Goal: Task Accomplishment & Management: Complete application form

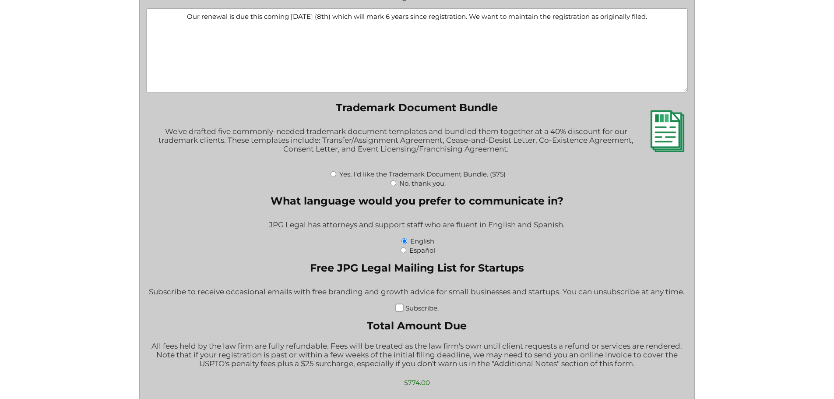
scroll to position [1007, 0]
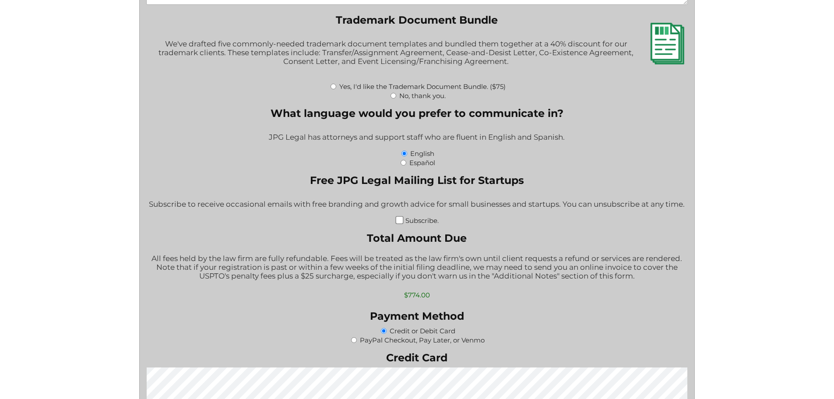
click at [401, 223] on input "Subscribe." at bounding box center [400, 220] width 8 height 8
checkbox input "true"
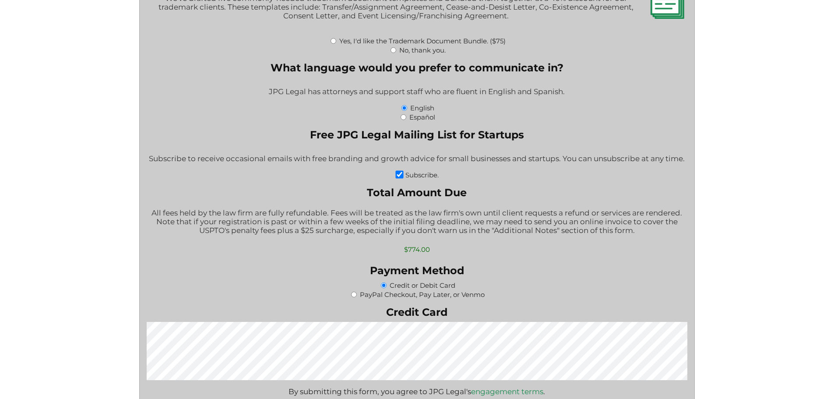
scroll to position [1095, 0]
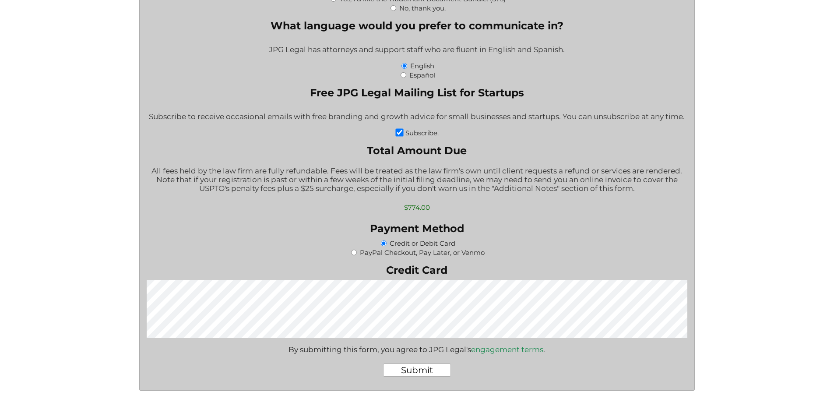
click at [414, 370] on input "Submit" at bounding box center [417, 369] width 68 height 13
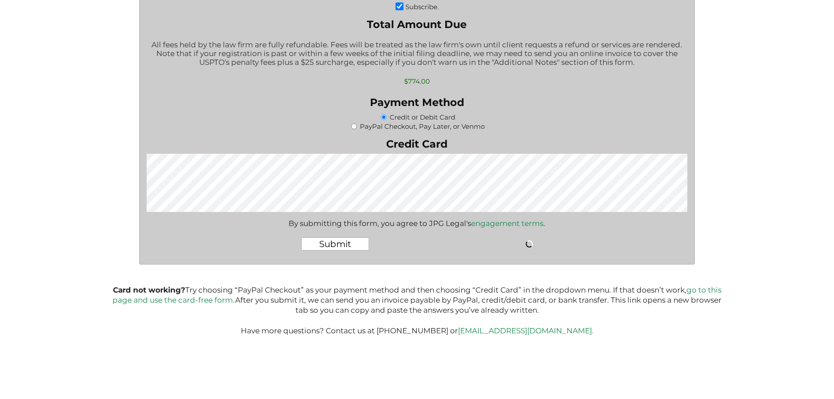
scroll to position [1227, 0]
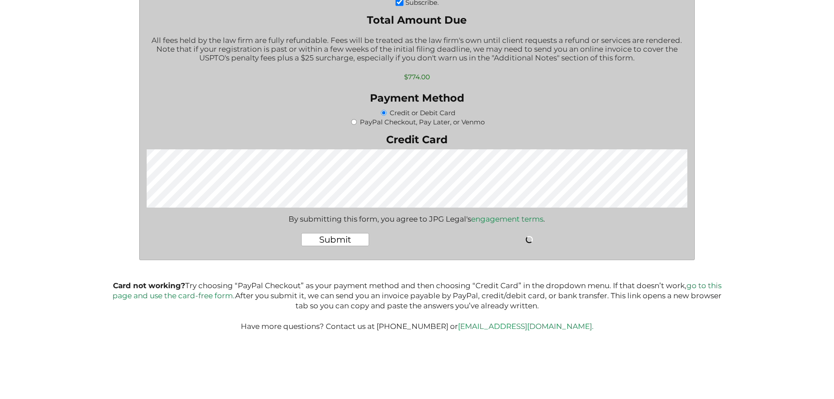
click at [352, 121] on input "PayPal Checkout, Pay Later, or Venmo" at bounding box center [354, 122] width 6 height 6
radio input "true"
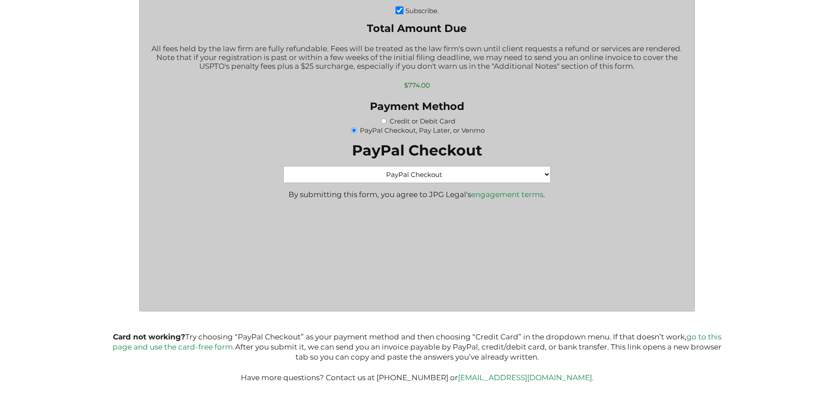
scroll to position [0, 0]
click at [546, 174] on select "PayPal Checkout Credit Card" at bounding box center [416, 174] width 267 height 17
select select "Credit Card"
click at [283, 168] on select "PayPal Checkout Credit Card" at bounding box center [416, 174] width 267 height 17
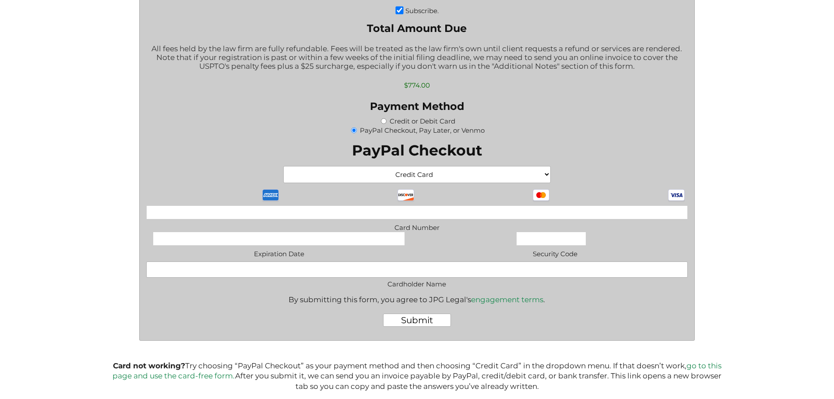
type input "[PERSON_NAME]"
click at [426, 322] on input "Submit" at bounding box center [417, 319] width 68 height 13
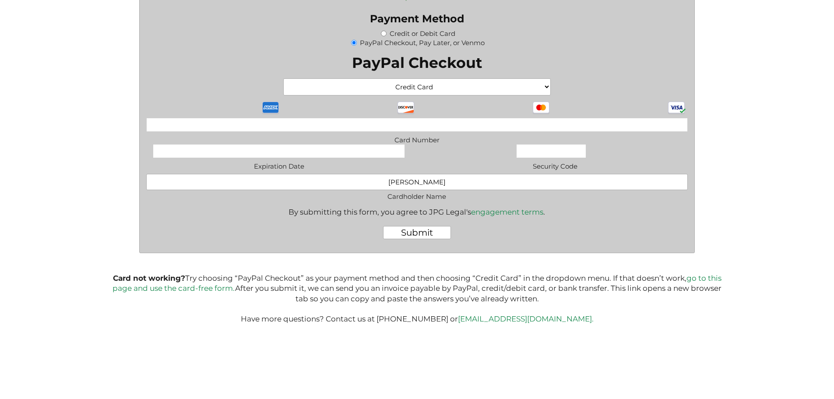
scroll to position [1309, 0]
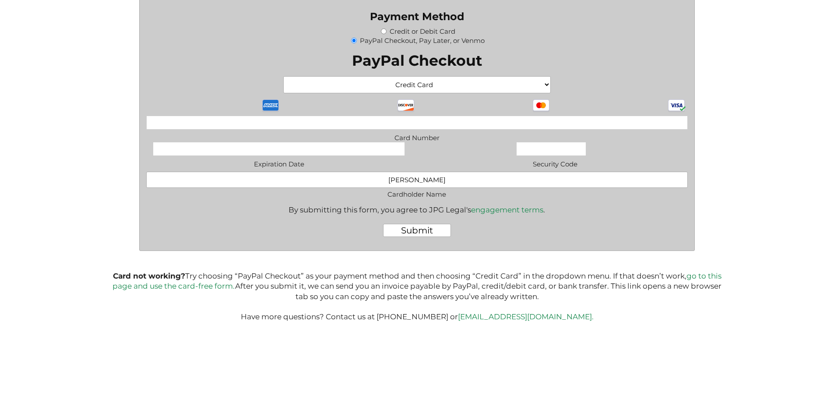
click at [426, 229] on input "Submit" at bounding box center [417, 230] width 68 height 13
click at [0, 390] on com-1password-button at bounding box center [0, 394] width 0 height 8
drag, startPoint x: 424, startPoint y: 228, endPoint x: 467, endPoint y: 234, distance: 43.3
click at [424, 227] on input "Submit" at bounding box center [417, 230] width 68 height 13
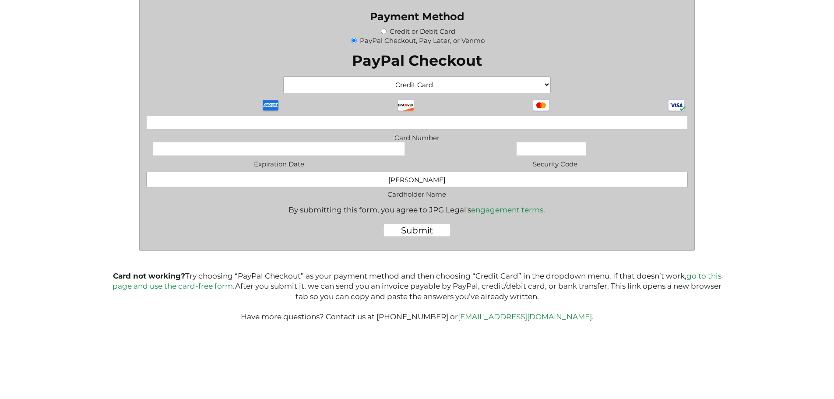
click at [423, 231] on input "Submit" at bounding box center [417, 230] width 68 height 13
click at [714, 274] on link "go to this page and use the card-free form." at bounding box center [417, 280] width 609 height 19
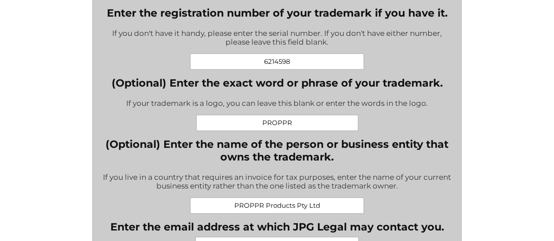
scroll to position [521, 0]
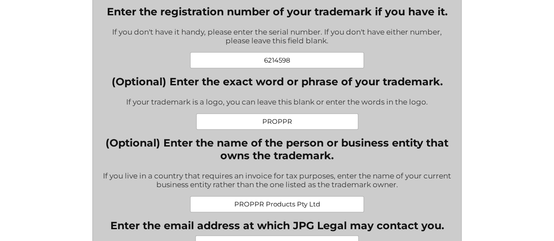
drag, startPoint x: 293, startPoint y: 66, endPoint x: 243, endPoint y: 63, distance: 50.5
click at [243, 63] on input "6214598" at bounding box center [277, 60] width 174 height 16
drag, startPoint x: 294, startPoint y: 126, endPoint x: 256, endPoint y: 124, distance: 38.6
click at [256, 124] on input "PROPPR" at bounding box center [277, 121] width 162 height 16
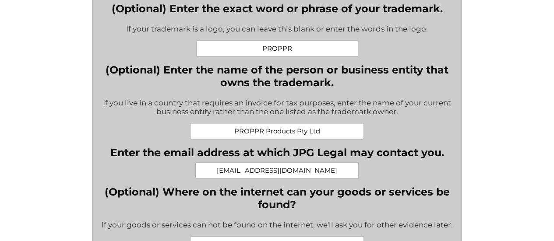
scroll to position [652, 0]
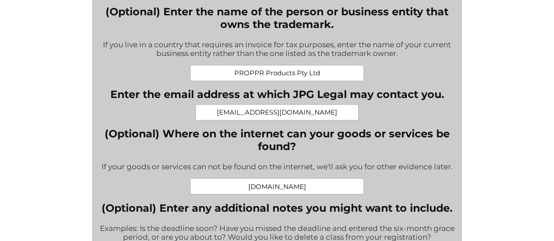
click at [292, 118] on input "[EMAIL_ADDRESS][DOMAIN_NAME]" at bounding box center [276, 112] width 163 height 16
drag, startPoint x: 334, startPoint y: 118, endPoint x: 223, endPoint y: 120, distance: 110.8
click at [223, 120] on input "[EMAIL_ADDRESS][DOMAIN_NAME]" at bounding box center [276, 112] width 163 height 16
drag, startPoint x: 331, startPoint y: 191, endPoint x: 158, endPoint y: 216, distance: 173.9
click at [224, 192] on input "[DOMAIN_NAME]" at bounding box center [277, 186] width 174 height 16
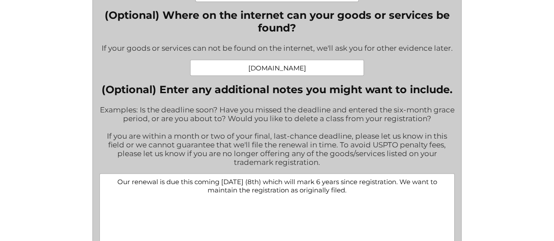
scroll to position [783, 0]
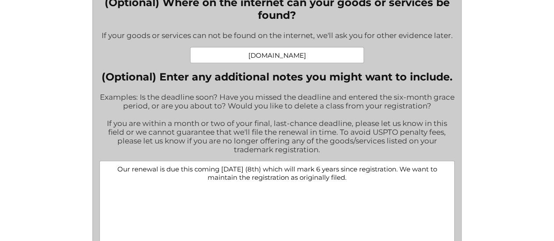
drag, startPoint x: 105, startPoint y: 173, endPoint x: 419, endPoint y: 185, distance: 315.0
click at [419, 185] on textarea "Our renewal is due this coming [DATE] (8th) which will mark 6 years since regis…" at bounding box center [276, 203] width 355 height 84
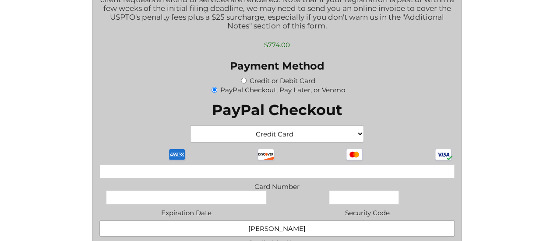
scroll to position [1440, 0]
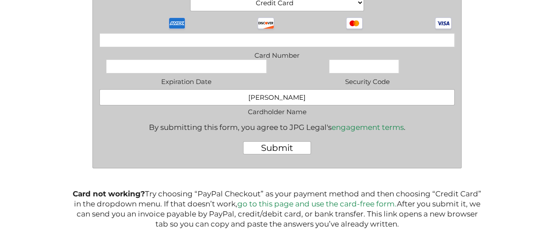
drag, startPoint x: 340, startPoint y: 111, endPoint x: 224, endPoint y: 109, distance: 116.0
click at [227, 106] on input "[PERSON_NAME]" at bounding box center [276, 97] width 355 height 16
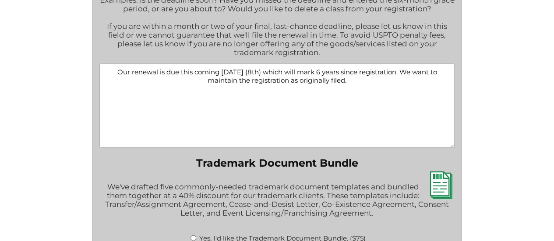
scroll to position [827, 0]
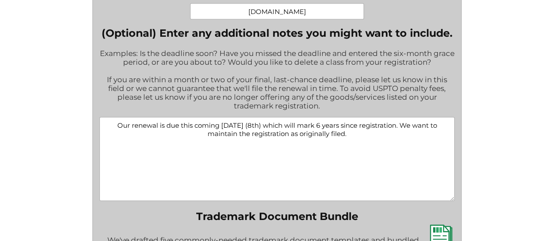
drag, startPoint x: 387, startPoint y: 138, endPoint x: 21, endPoint y: 125, distance: 366.3
click at [45, 120] on div "Renew or Maintain Your Trademark Registration Fill out this form to engage JPG …" at bounding box center [277, 45] width 554 height 1744
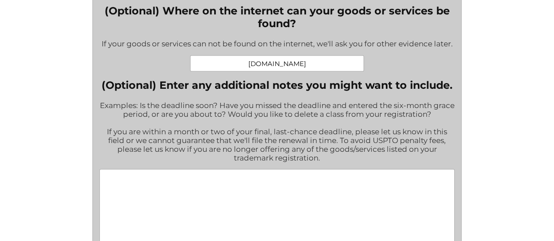
scroll to position [696, 0]
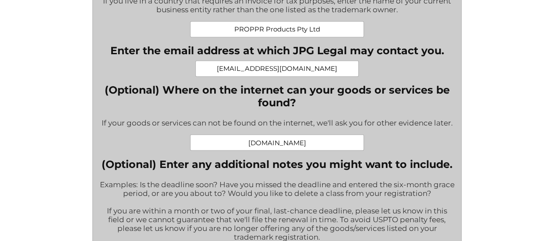
drag, startPoint x: 322, startPoint y: 148, endPoint x: 94, endPoint y: 145, distance: 228.6
click at [94, 145] on form "Renewal or Maintenance * Is this a 5-6 year maintenance filing or a 9-10 year r…" at bounding box center [276, 222] width 369 height 1382
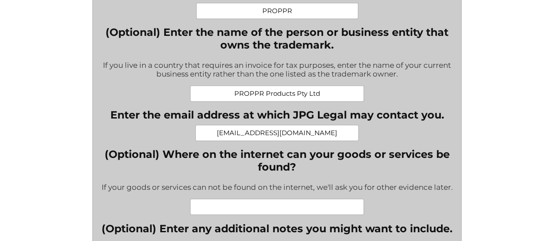
scroll to position [521, 0]
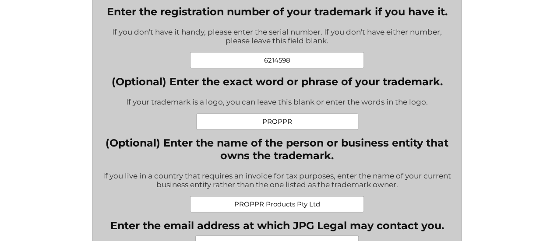
drag, startPoint x: 301, startPoint y: 127, endPoint x: 67, endPoint y: 136, distance: 234.9
drag, startPoint x: 290, startPoint y: 64, endPoint x: 109, endPoint y: 61, distance: 180.4
click at [109, 61] on div "6214598" at bounding box center [276, 60] width 355 height 16
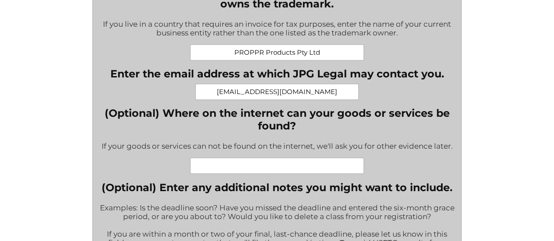
scroll to position [696, 0]
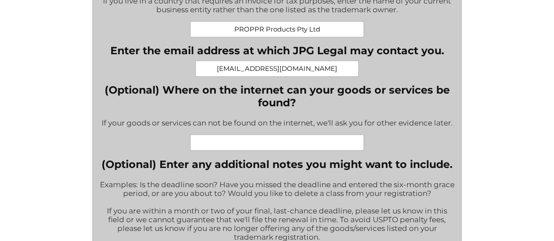
drag, startPoint x: 326, startPoint y: 74, endPoint x: 89, endPoint y: 69, distance: 236.5
click at [89, 69] on div "" * " indicates required fields Renewal or Maintenance * Is this a 5-6 year mai…" at bounding box center [277, 217] width 410 height 1391
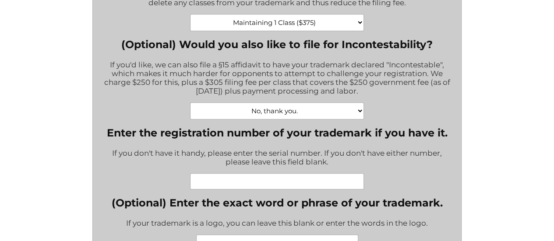
scroll to position [345, 0]
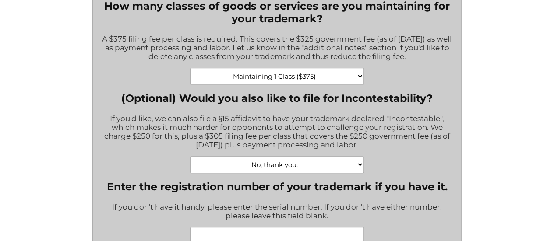
click at [333, 74] on select "Maintaining 1 Class ($375) Maintaining 2 Classes ($750) Maintaining 3 Classes (…" at bounding box center [277, 76] width 174 height 17
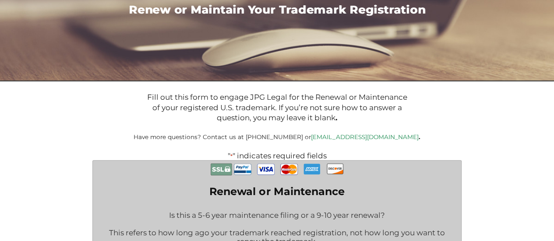
scroll to position [0, 0]
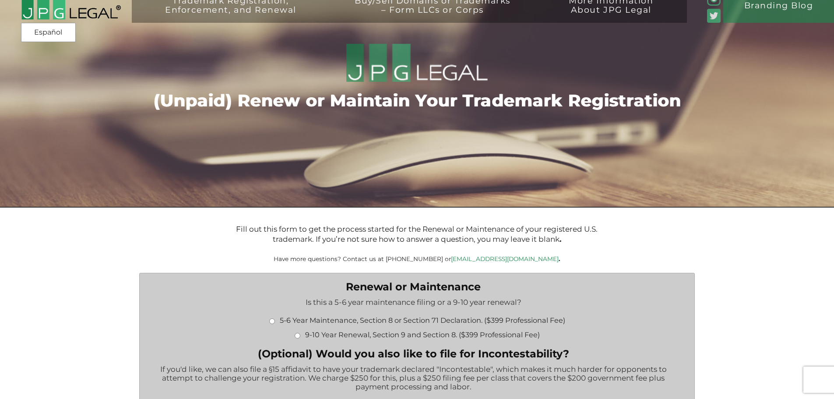
scroll to position [131, 0]
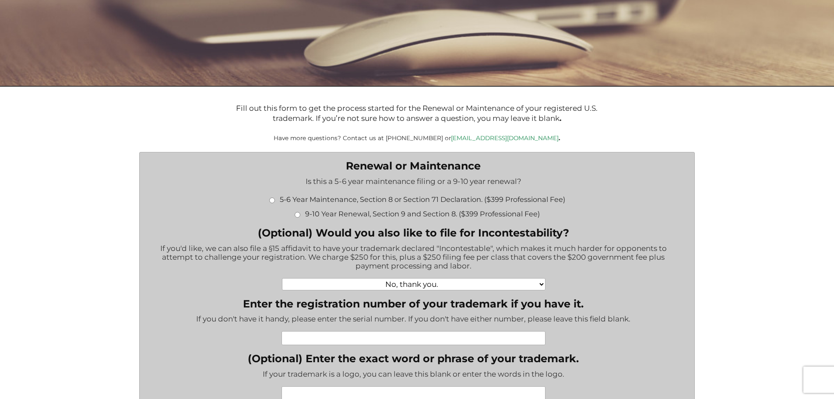
click at [271, 200] on input "5-6 Year Maintenance, Section 8 or Section 71 Declaration. ($399 Professional F…" at bounding box center [272, 200] width 6 height 6
radio input "true"
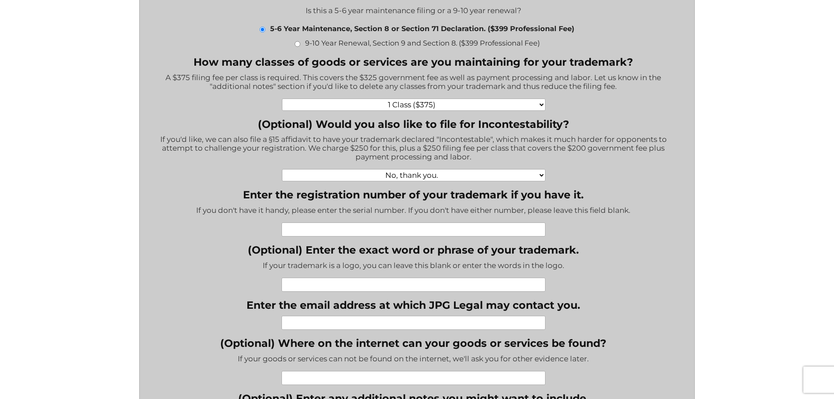
scroll to position [306, 0]
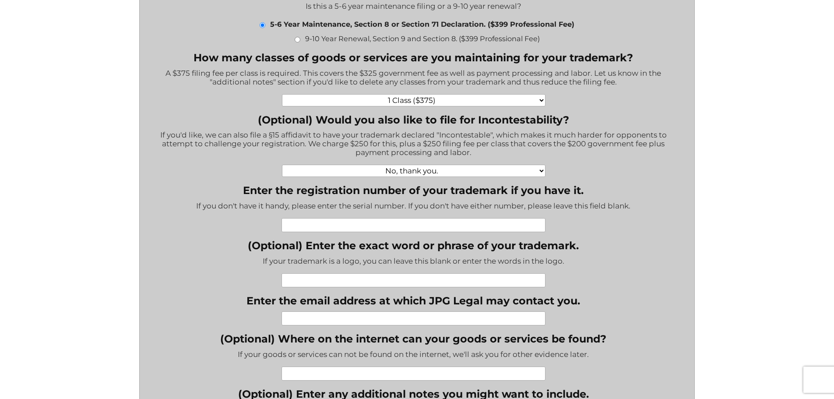
click at [386, 227] on input "Enter the registration number of your trademark if you have it." at bounding box center [414, 225] width 264 height 14
paste input "6214598"
type input "6214598"
click at [385, 286] on input "(Optional) Enter the exact word or phrase of your trademark." at bounding box center [414, 280] width 264 height 14
paste input "PROPPR"
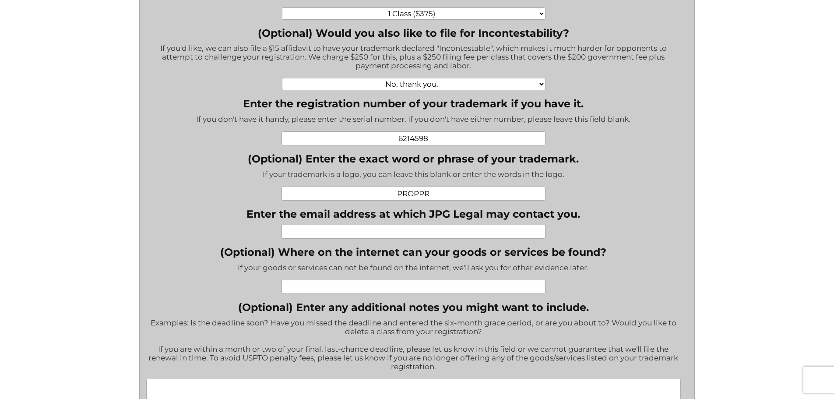
scroll to position [394, 0]
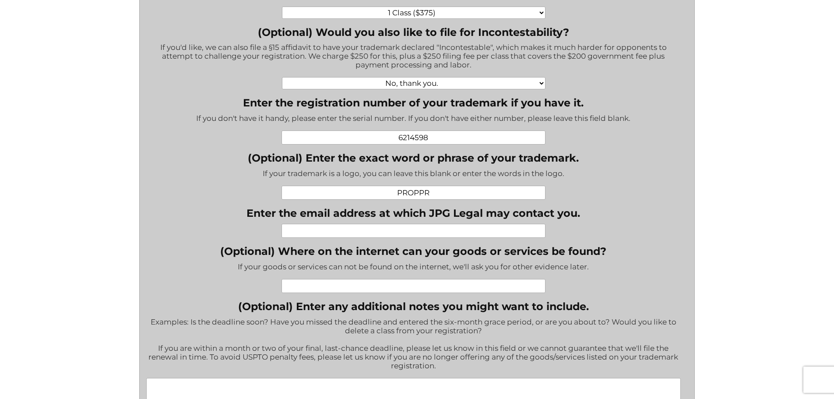
type input "PROPPR"
click at [440, 230] on input "Enter the email address at which JPG Legal may contact you." at bounding box center [414, 231] width 264 height 14
click at [335, 223] on li "Enter the email address at which JPG Legal may contact you." at bounding box center [417, 222] width 542 height 31
click at [319, 229] on input "Enter the email address at which JPG Legal may contact you." at bounding box center [414, 231] width 264 height 14
paste input "[EMAIL_ADDRESS][DOMAIN_NAME]"
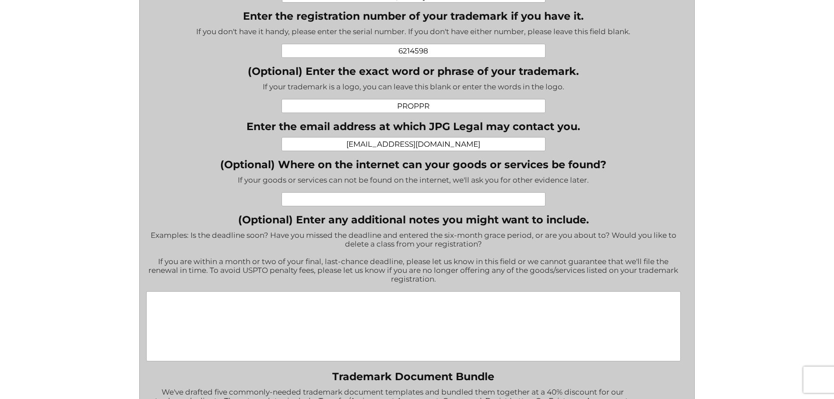
scroll to position [482, 0]
type input "[EMAIL_ADDRESS][DOMAIN_NAME]"
click at [396, 202] on input "(Optional) Where on the internet can your goods or services be found?" at bounding box center [414, 198] width 264 height 14
paste input "[DOMAIN_NAME]"
type input "[DOMAIN_NAME]"
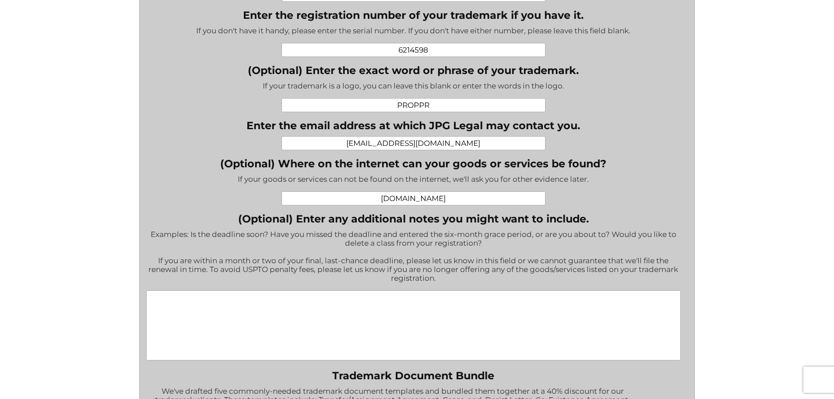
drag, startPoint x: 410, startPoint y: 303, endPoint x: 391, endPoint y: 321, distance: 27.3
click at [408, 304] on textarea "(Optional) Enter any additional notes you might want to include." at bounding box center [413, 325] width 535 height 70
paste textarea "Our renewal is due this coming [DATE] (8th) which will mark 6 years since regis…"
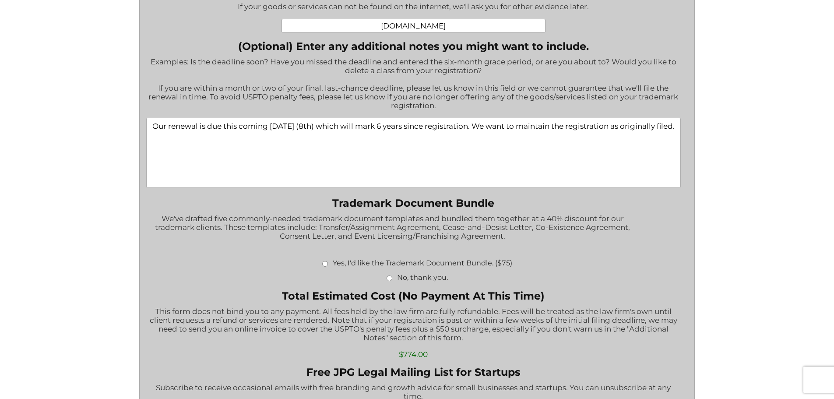
scroll to position [657, 0]
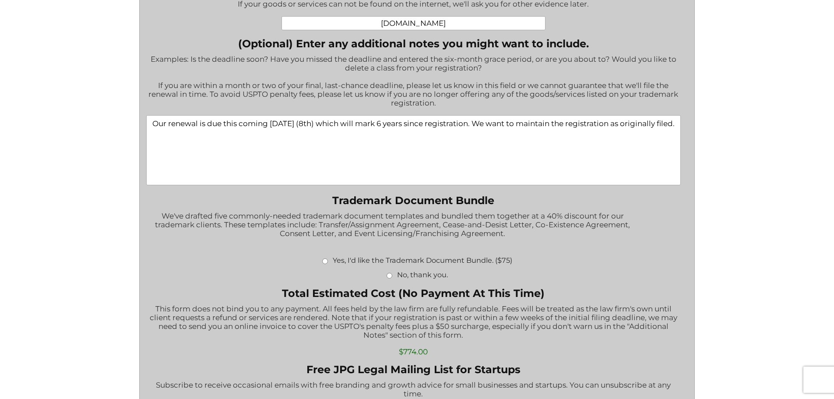
type textarea "Our renewal is due this coming [DATE] (8th) which will mark 6 years since regis…"
click at [387, 276] on input "No, thank you." at bounding box center [390, 276] width 6 height 6
radio input "true"
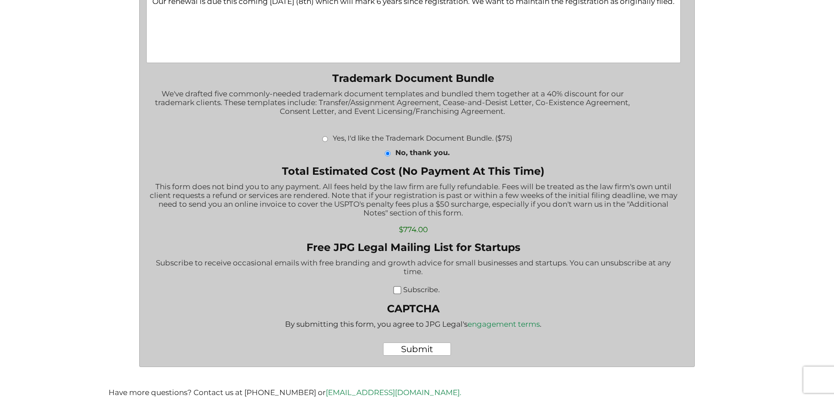
scroll to position [788, 0]
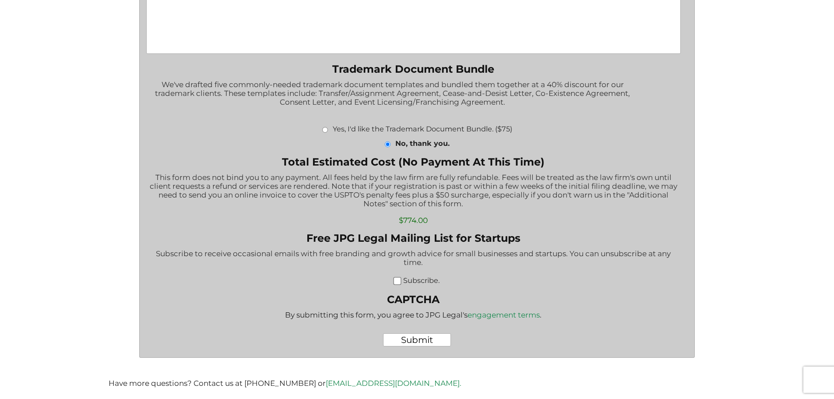
drag, startPoint x: 395, startPoint y: 281, endPoint x: 408, endPoint y: 281, distance: 13.6
click at [395, 281] on input "Subscribe." at bounding box center [398, 281] width 8 height 8
checkbox input "true"
drag, startPoint x: 421, startPoint y: 342, endPoint x: 429, endPoint y: 342, distance: 7.9
click at [421, 342] on input "Submit" at bounding box center [417, 339] width 68 height 13
